Goal: Transaction & Acquisition: Purchase product/service

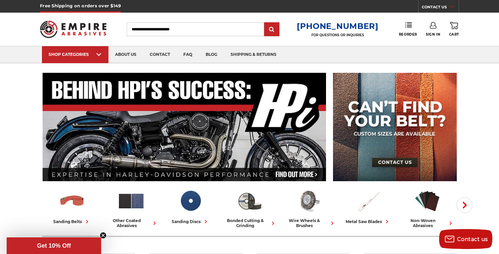
click at [101, 55] on icon at bounding box center [99, 54] width 5 height 7
click at [110, 63] on span "bonded cutting & grinding" at bounding box center [88, 63] width 69 height 0
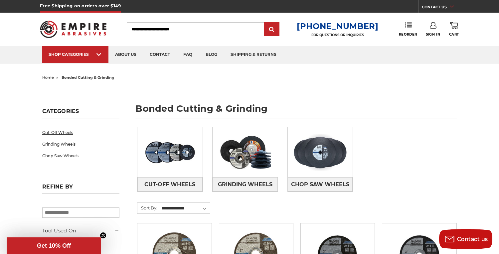
click at [64, 131] on link "Cut-Off Wheels" at bounding box center [80, 133] width 77 height 12
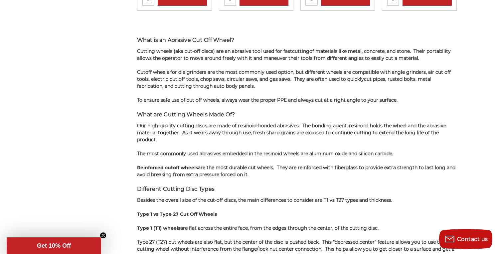
scroll to position [1418, 0]
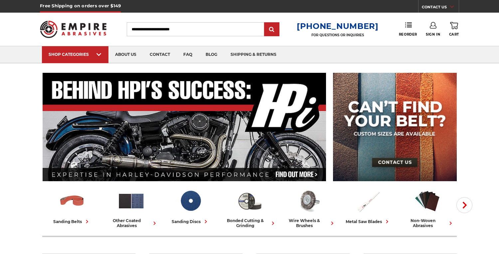
click at [98, 55] on use at bounding box center [99, 54] width 5 height 3
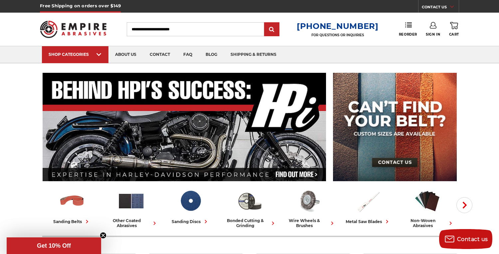
click at [77, 63] on div "sanding belts 3/8" x 13" 1/2" x 18" 1/2" x 24" 1" x 30" 1" x 42" 1-1/2" x 30" 2…" at bounding box center [247, 63] width 410 height 0
click at [94, 63] on span "accessories & more" at bounding box center [88, 63] width 69 height 0
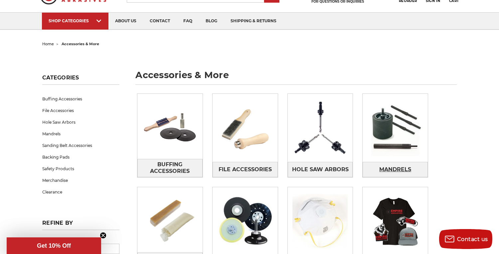
click at [402, 169] on span "Mandrels" at bounding box center [395, 169] width 32 height 11
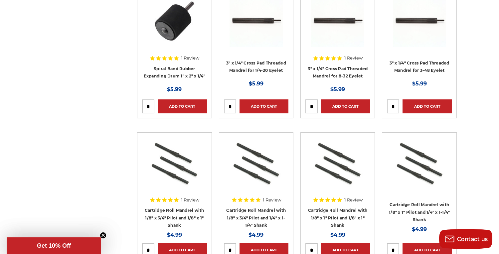
scroll to position [598, 0]
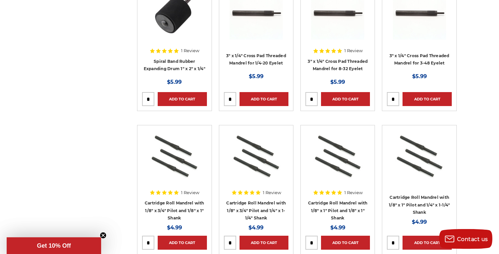
click at [267, 162] on img at bounding box center [256, 156] width 53 height 53
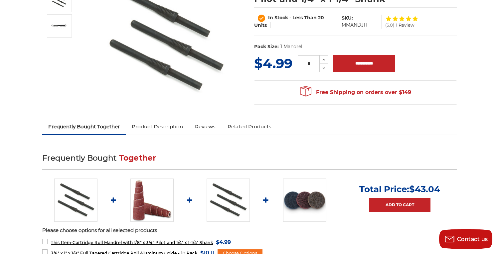
scroll to position [121, 0]
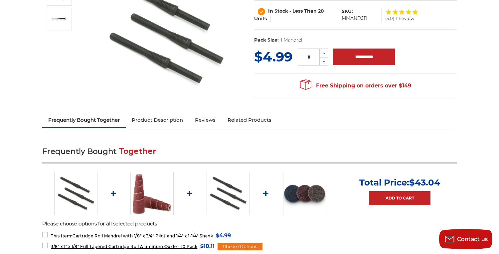
click at [174, 248] on span "3/8" x 1" x 1/8" Full Tapered Cartridge Roll Aluminum Oxide - 10 Pack" at bounding box center [124, 246] width 146 height 5
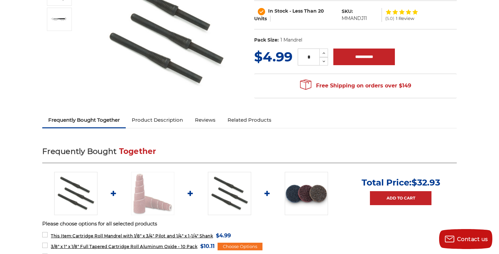
click at [179, 246] on span "3/8" x 1" x 1/8" Full Tapered Cartridge Roll Aluminum Oxide - 10 Pack" at bounding box center [124, 246] width 146 height 5
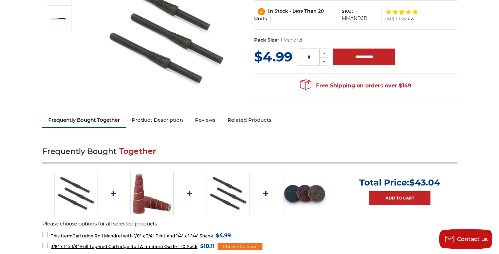
click at [254, 246] on div "Choose Options" at bounding box center [240, 247] width 45 height 8
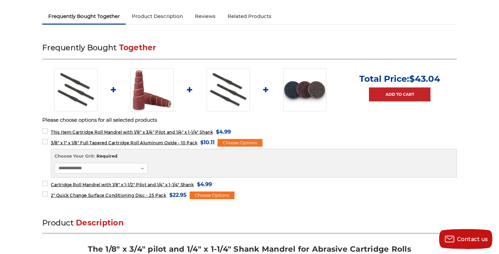
scroll to position [227, 0]
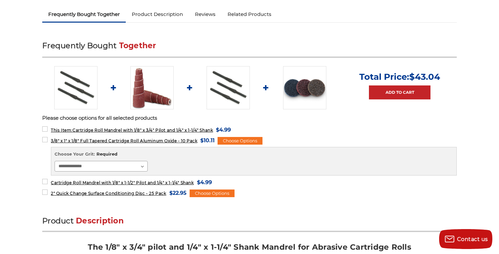
click at [144, 166] on select "**********" at bounding box center [101, 166] width 93 height 11
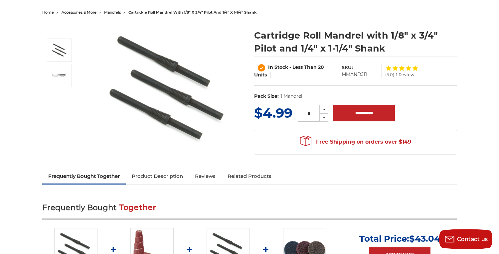
scroll to position [0, 0]
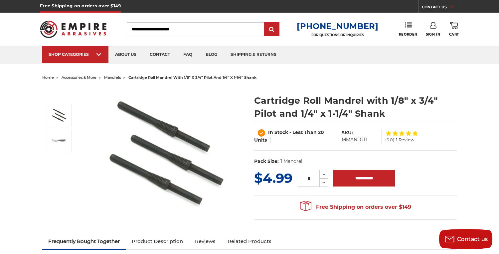
click at [101, 55] on icon at bounding box center [99, 54] width 5 height 7
click at [101, 63] on div "sanding belts 3/8" x 13" 1/2" x 18" 1/2" x 24" 1" x 30" 1" x 42"" at bounding box center [88, 63] width 79 height 0
click at [99, 63] on span "other coated abrasives" at bounding box center [88, 63] width 69 height 0
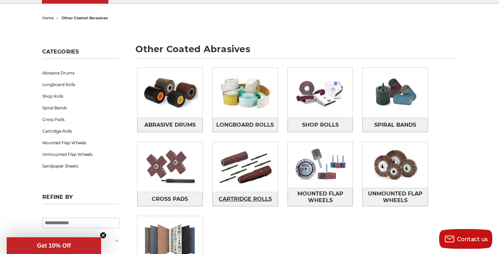
click at [259, 196] on span "Cartridge Rolls" at bounding box center [245, 199] width 53 height 11
click at [406, 121] on span "Spiral Bands" at bounding box center [395, 124] width 42 height 11
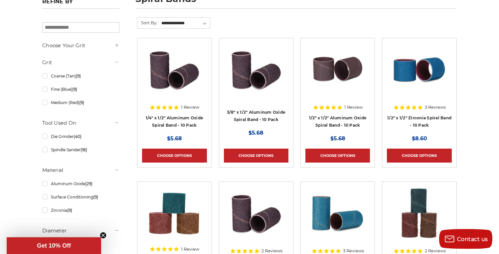
scroll to position [120, 0]
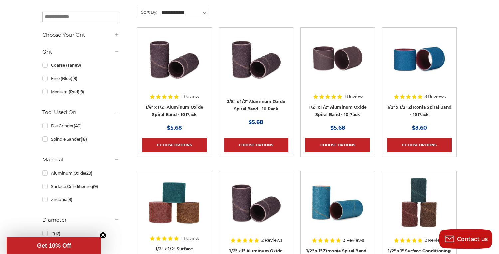
click at [351, 211] on img at bounding box center [337, 202] width 53 height 53
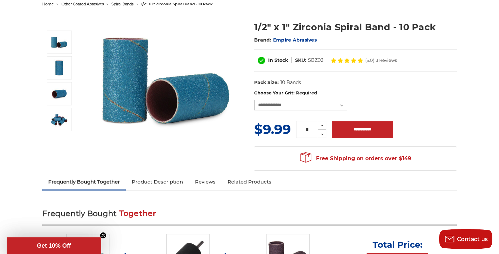
click at [341, 106] on select "**********" at bounding box center [300, 105] width 93 height 11
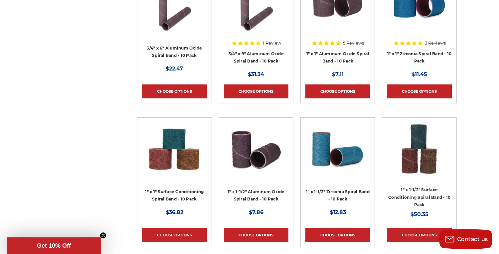
scroll to position [751, 0]
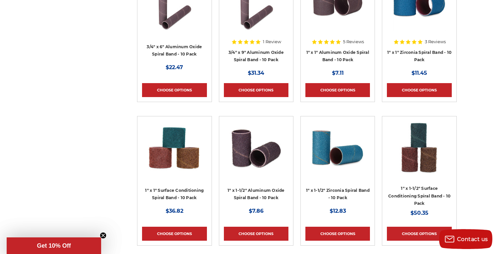
click at [267, 153] on img at bounding box center [256, 147] width 53 height 53
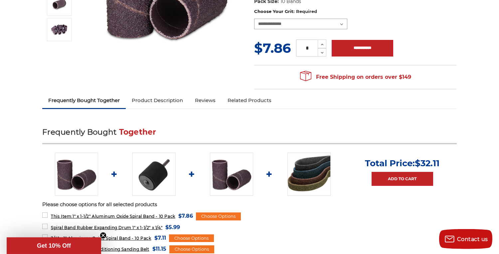
click at [345, 20] on select "**********" at bounding box center [300, 24] width 93 height 11
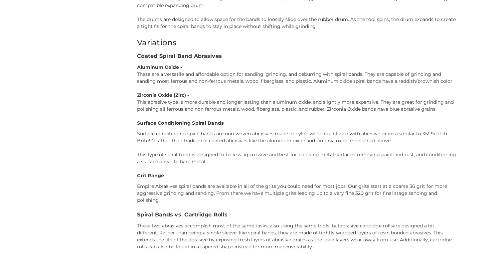
scroll to position [751, 0]
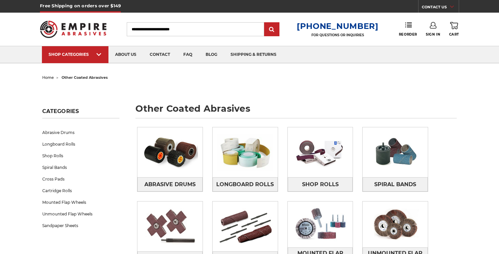
click at [264, 129] on img at bounding box center [245, 152] width 65 height 46
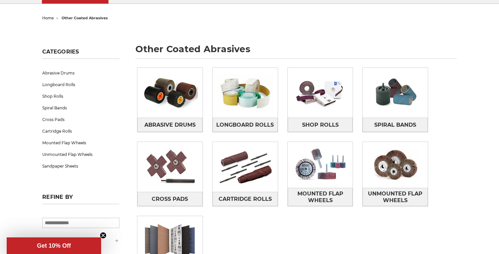
scroll to position [60, 0]
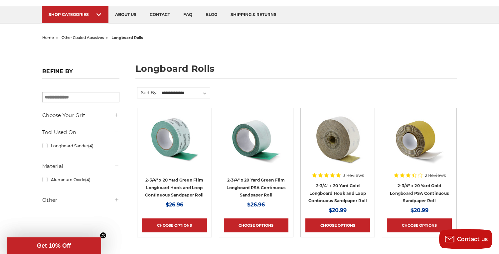
scroll to position [41, 0]
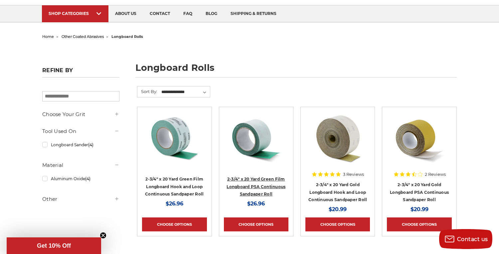
click at [270, 184] on link "2-3/4" x 20 Yard Green Film Longboard PSA Continuous Sandpaper Roll" at bounding box center [256, 187] width 59 height 20
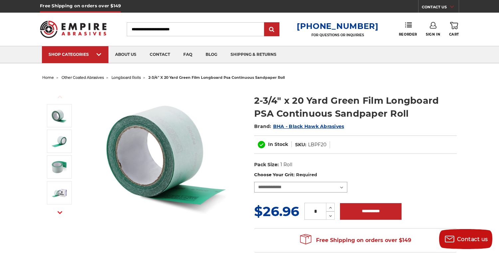
click at [339, 189] on select "**********" at bounding box center [300, 187] width 93 height 11
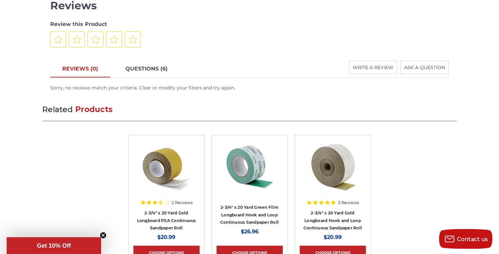
scroll to position [1121, 0]
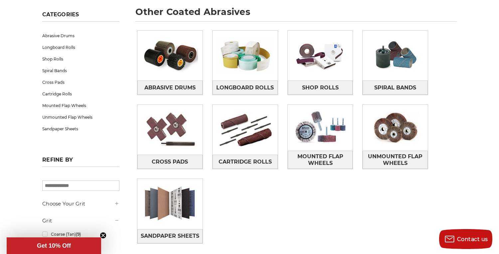
scroll to position [98, 0]
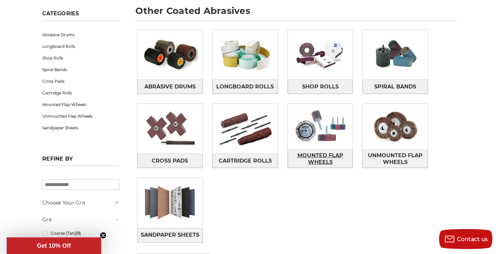
click at [325, 161] on span "Mounted Flap Wheels" at bounding box center [320, 159] width 65 height 18
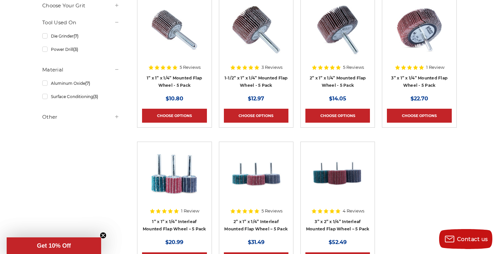
scroll to position [158, 0]
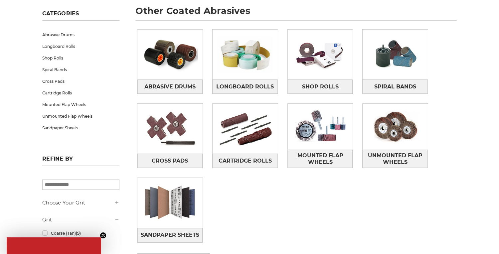
scroll to position [98, 0]
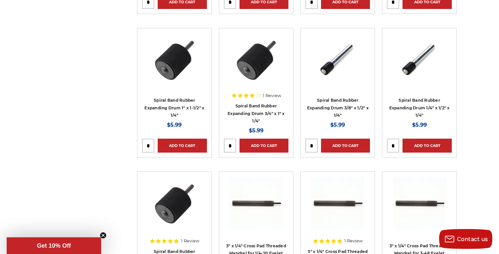
scroll to position [439, 0]
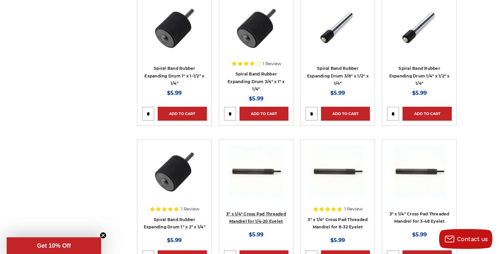
click at [274, 215] on link "3" x 1/4" Cross Pad Threaded Mandrel for 1/4-20 Eyelet" at bounding box center [256, 218] width 60 height 13
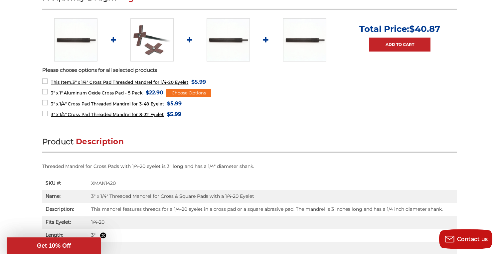
scroll to position [293, 0]
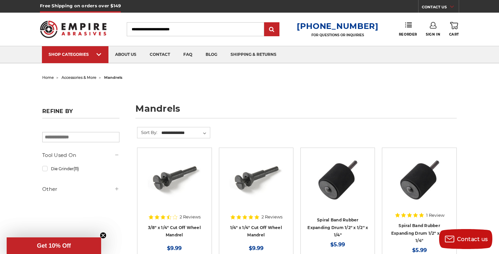
click at [89, 55] on div "SHOP CATEGORIES" at bounding box center [75, 54] width 53 height 5
click at [85, 63] on span "sanding drums" at bounding box center [88, 63] width 69 height 0
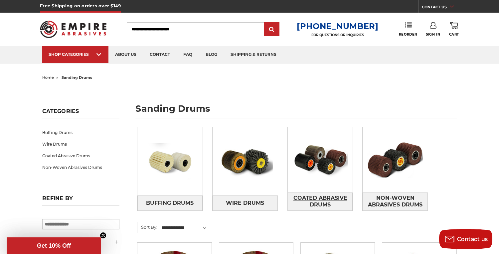
click at [331, 200] on span "Coated Abrasive Drums" at bounding box center [320, 202] width 65 height 18
